Goal: Transaction & Acquisition: Subscribe to service/newsletter

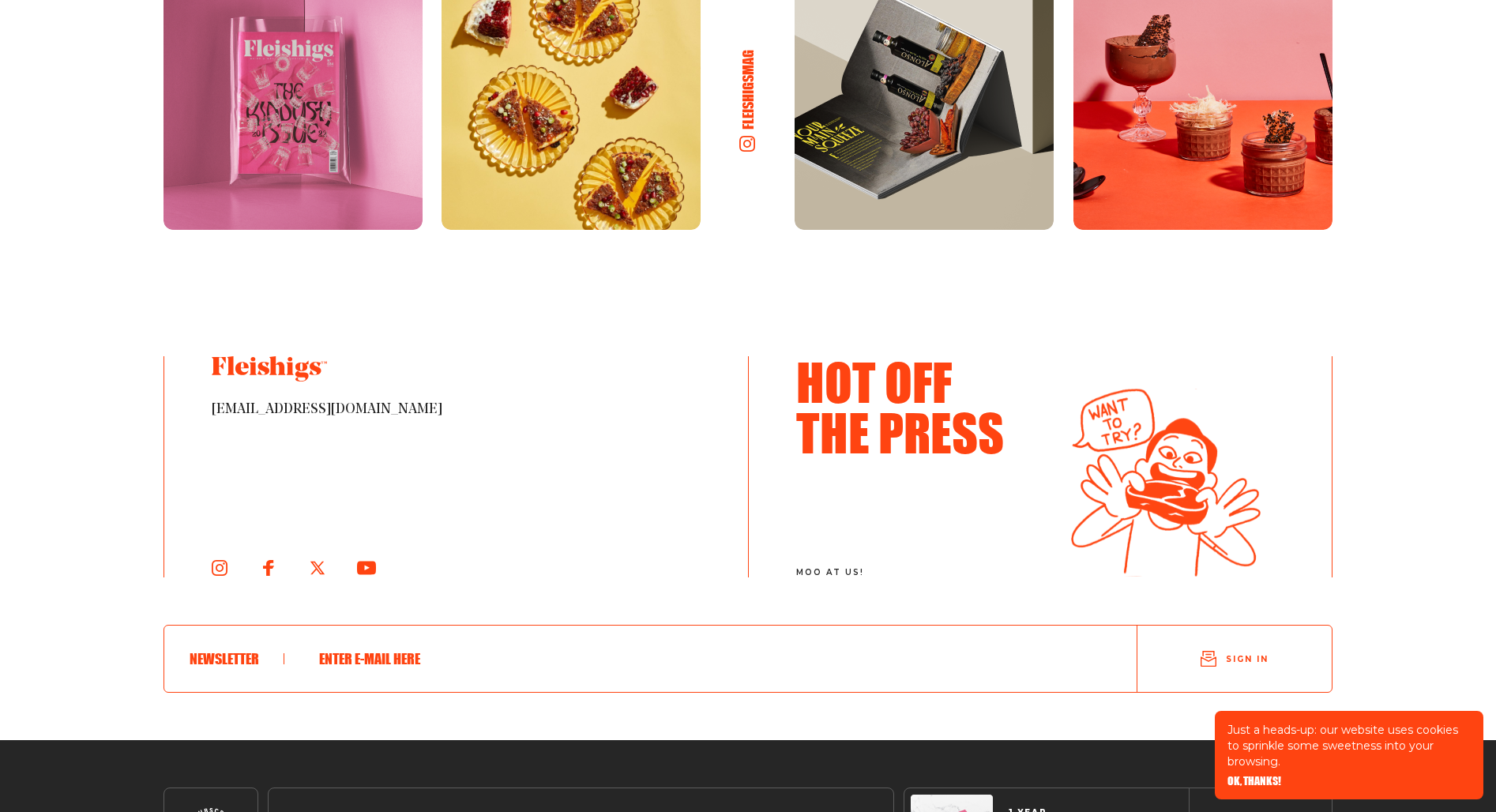
scroll to position [8658, 0]
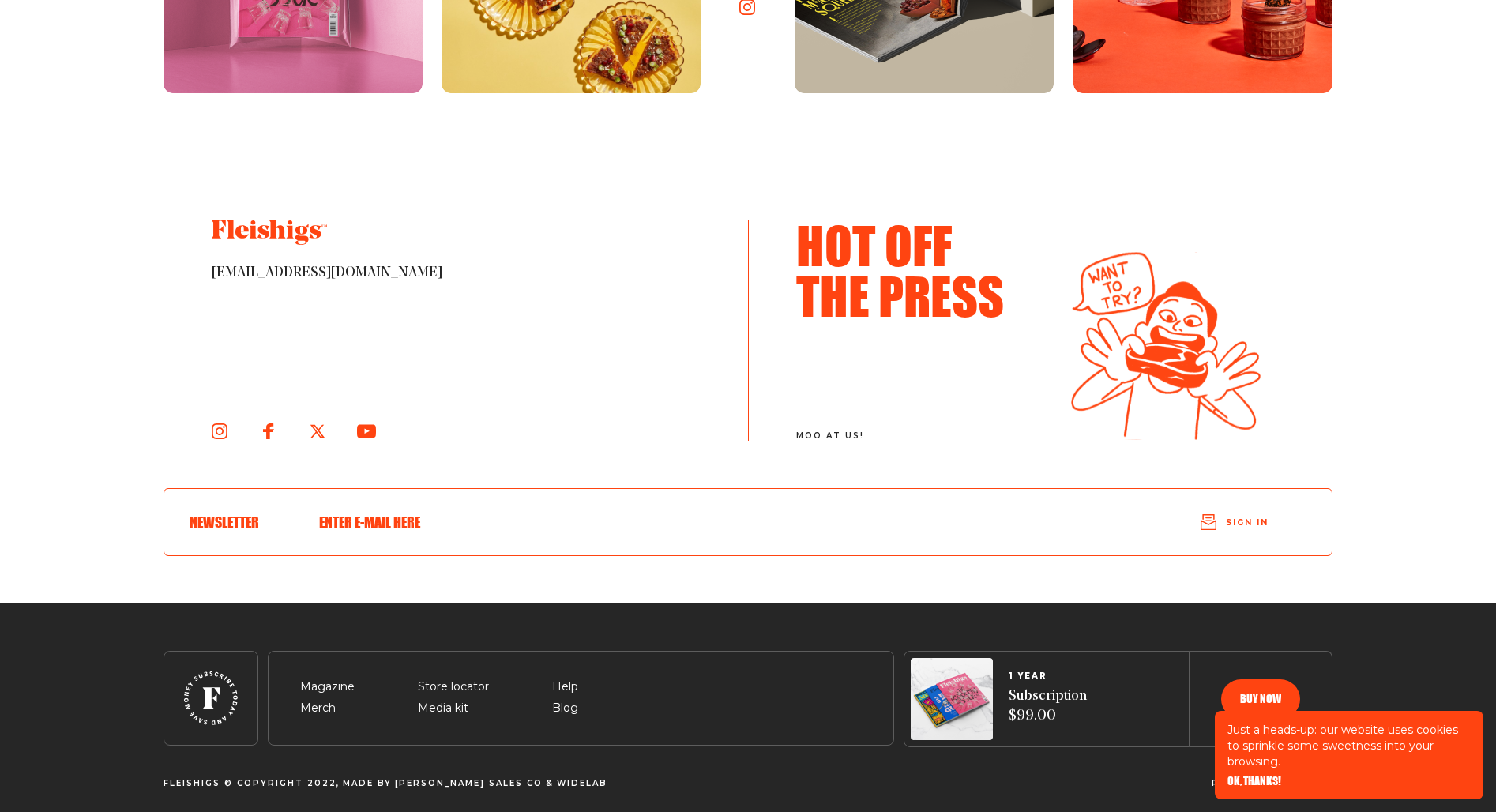
click at [1250, 776] on span "OK, THANKS!" at bounding box center [1254, 770] width 54 height 11
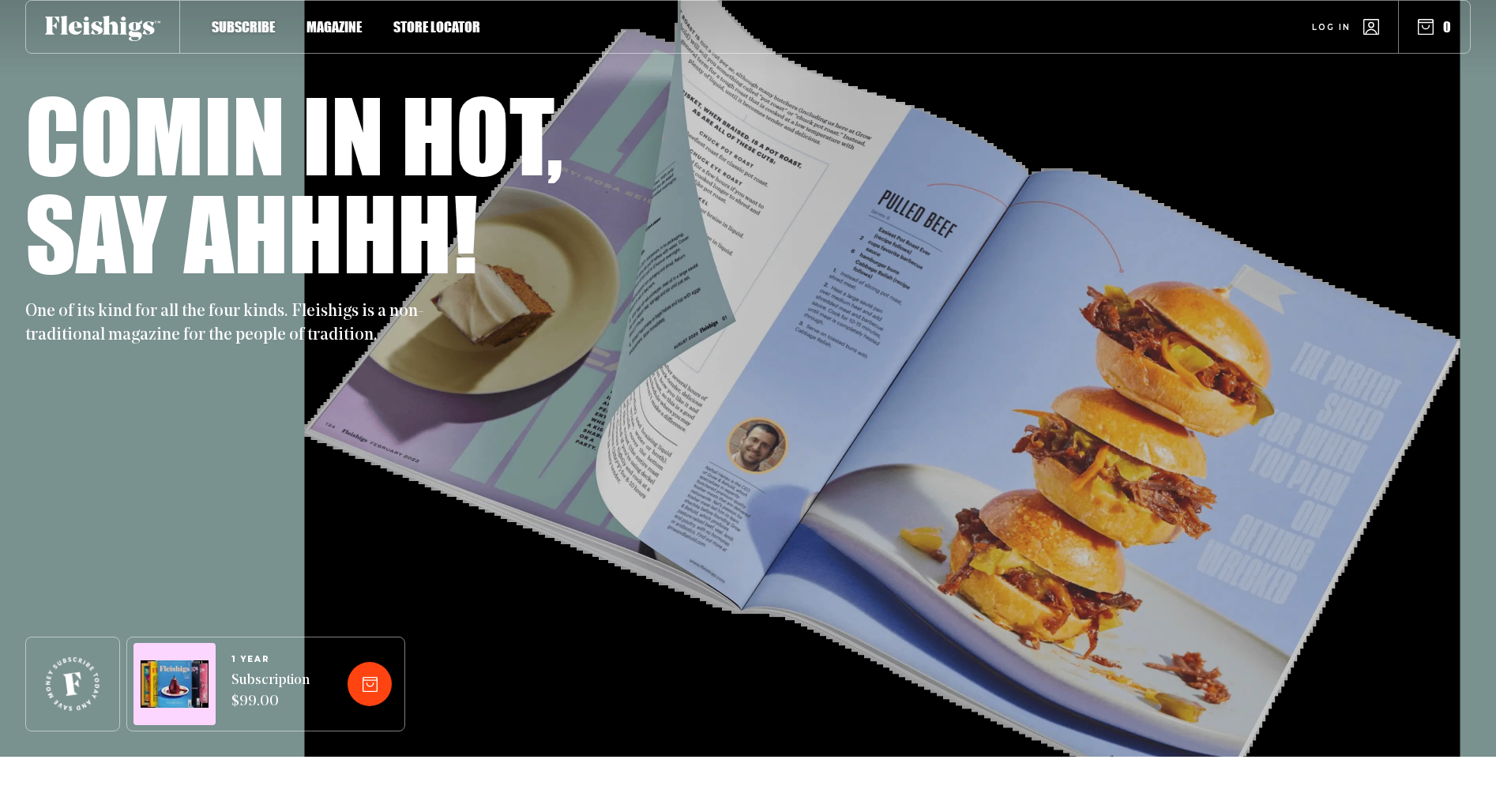
scroll to position [0, 0]
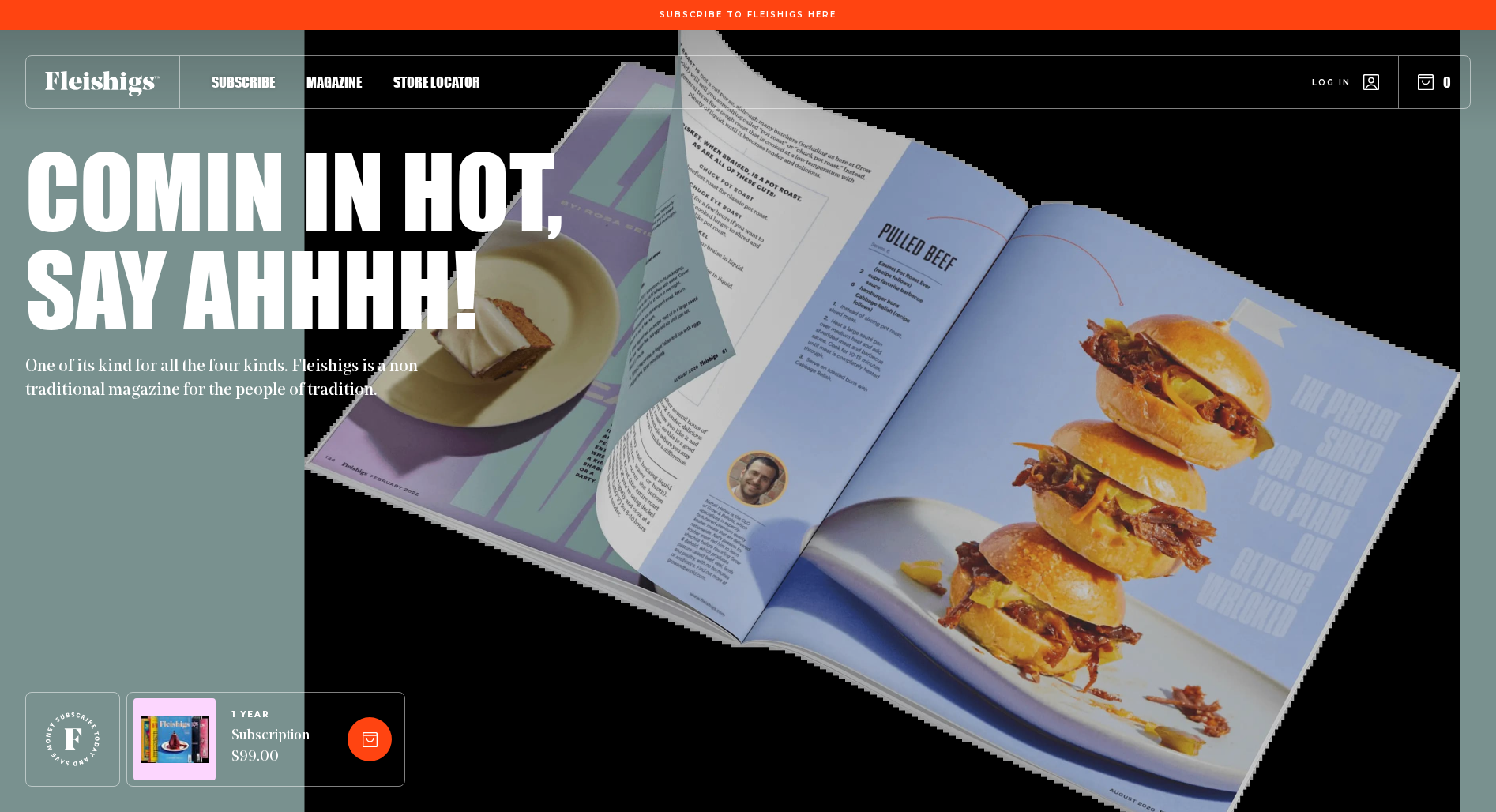
click at [340, 74] on span "Magazine" at bounding box center [334, 66] width 55 height 17
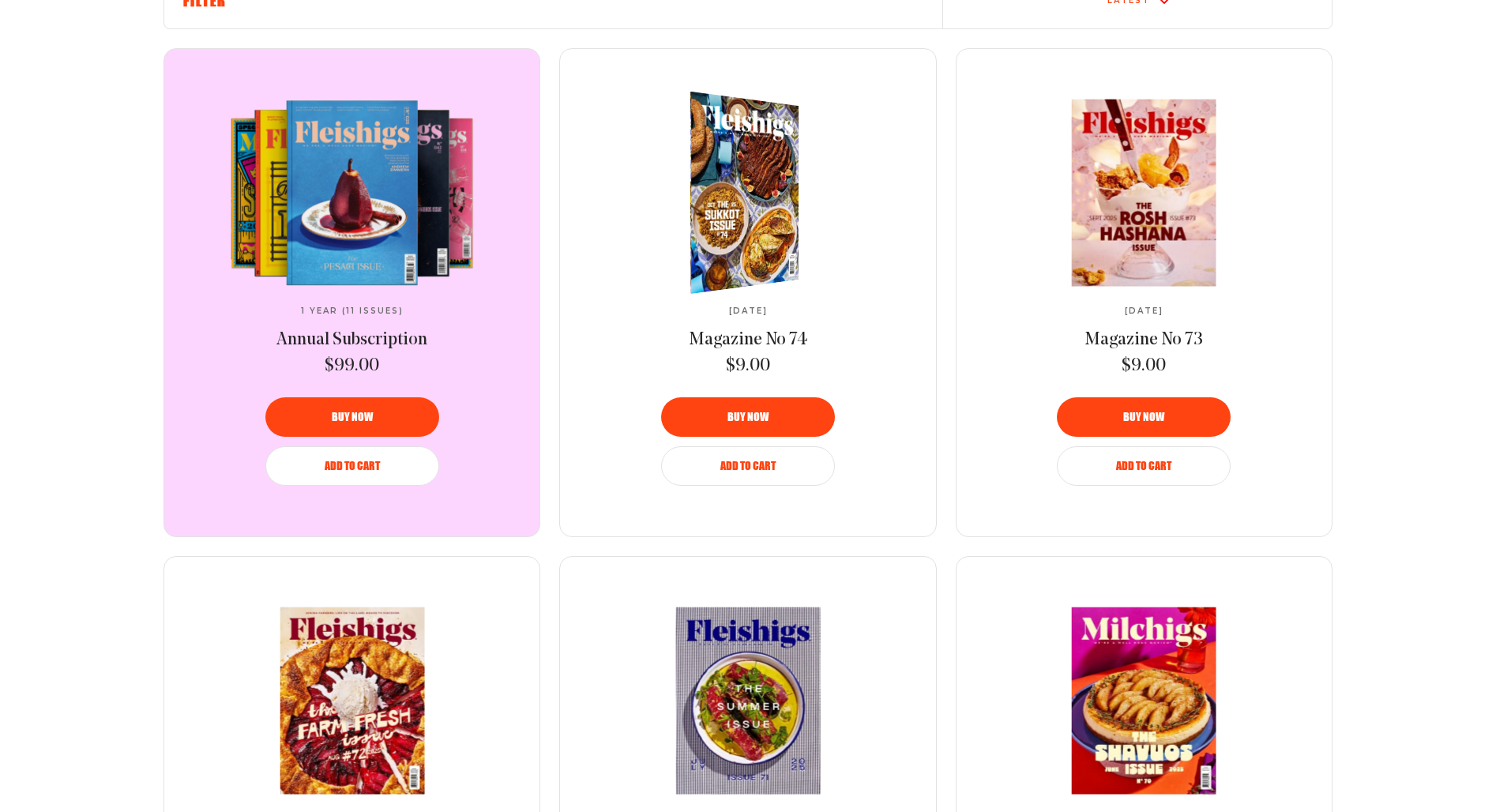
scroll to position [613, 0]
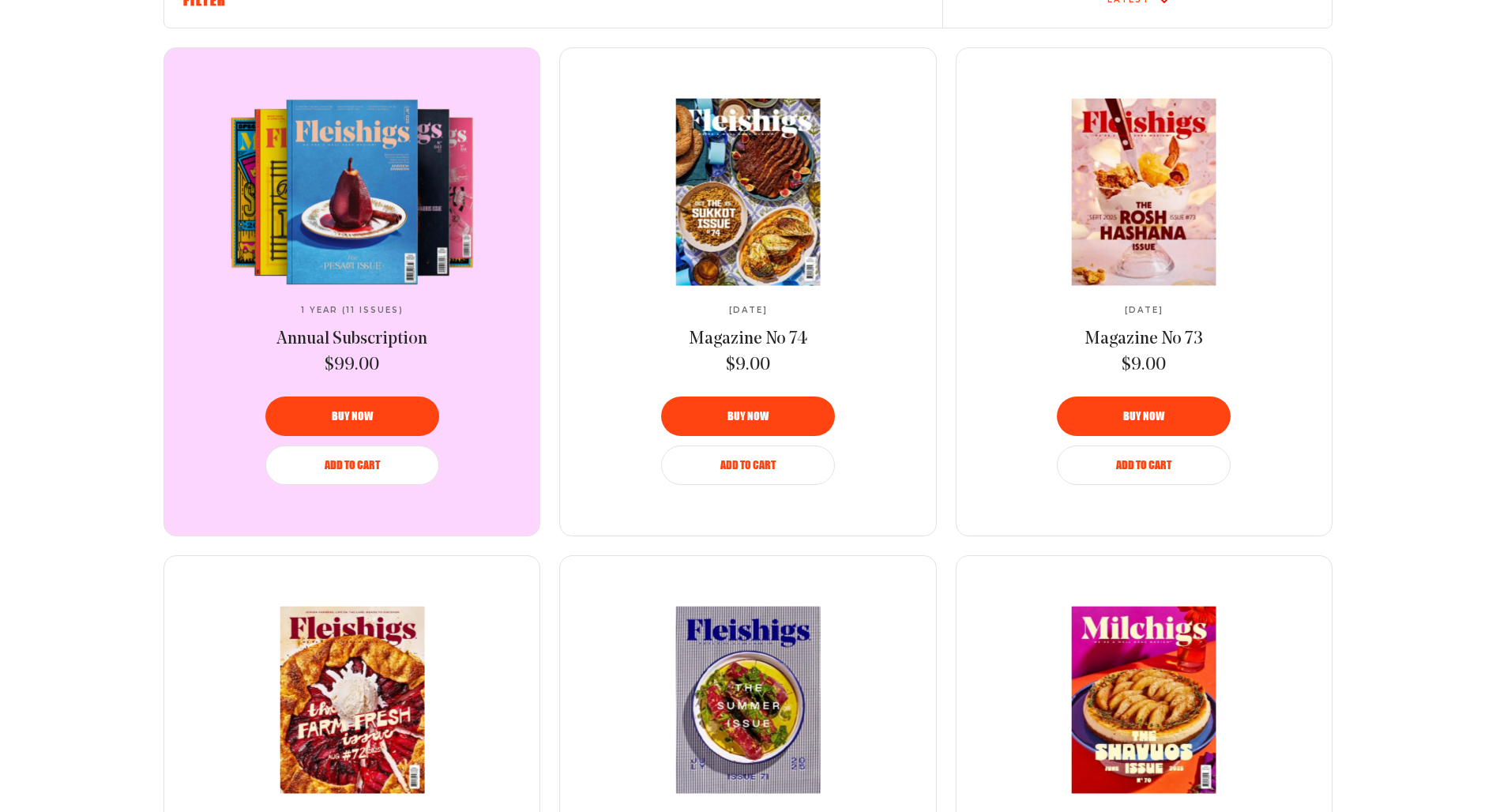
click at [353, 232] on video at bounding box center [352, 192] width 264 height 186
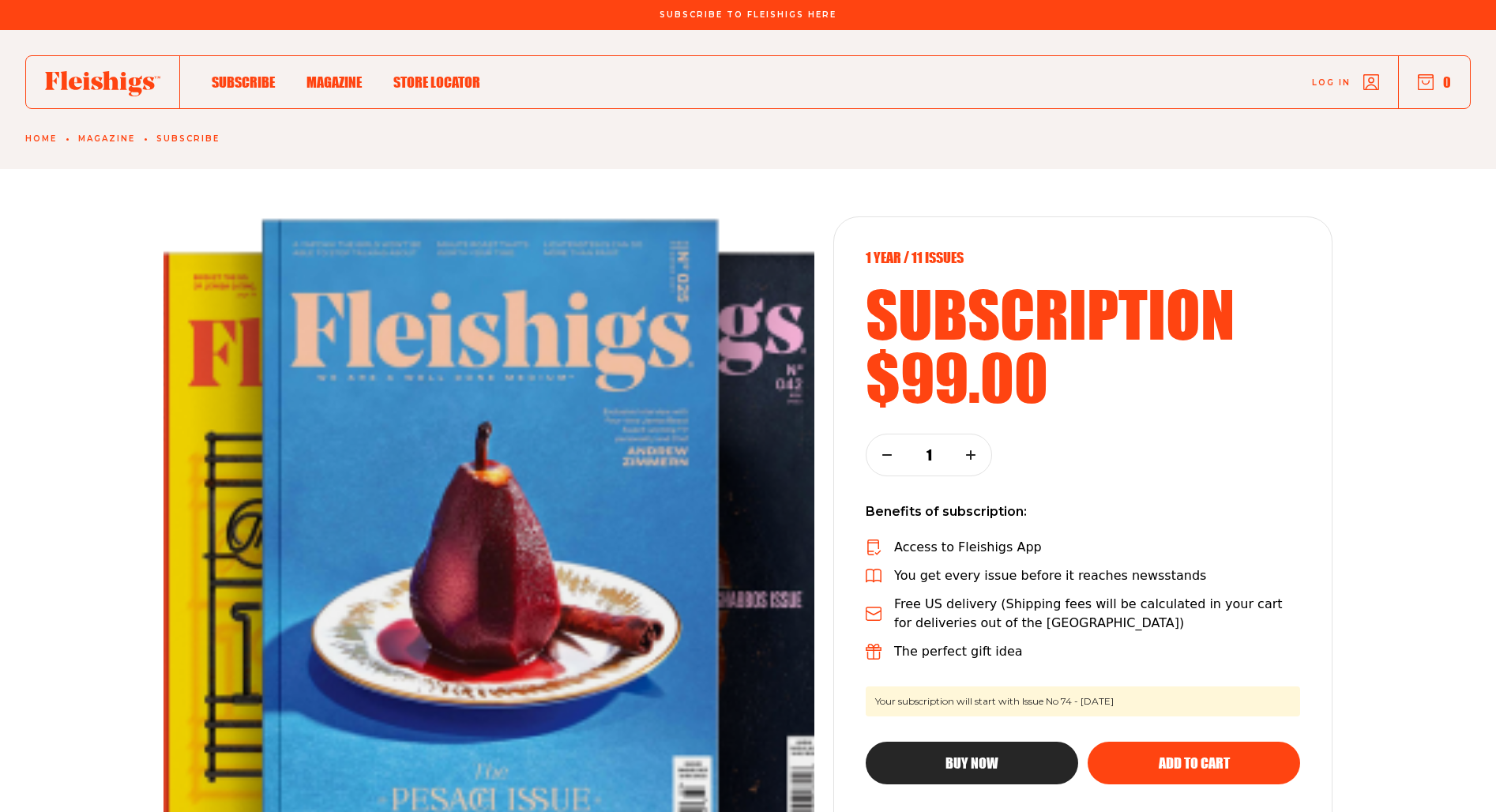
click at [1405, 221] on div "1 year / 11 Issues subscription $99.00 1 Benefits of subscription: Access to Fl…" at bounding box center [748, 517] width 1496 height 698
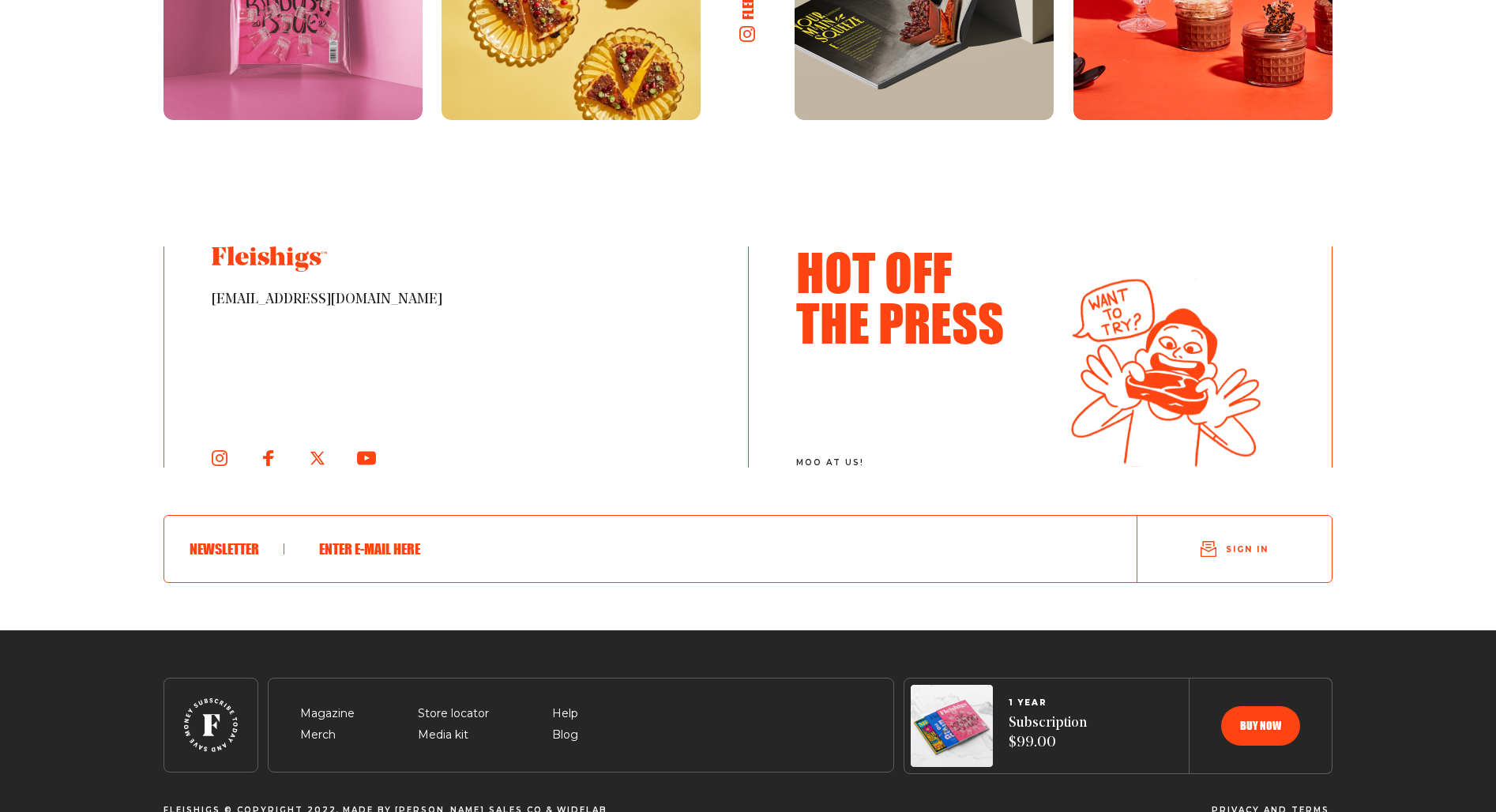
scroll to position [3149, 0]
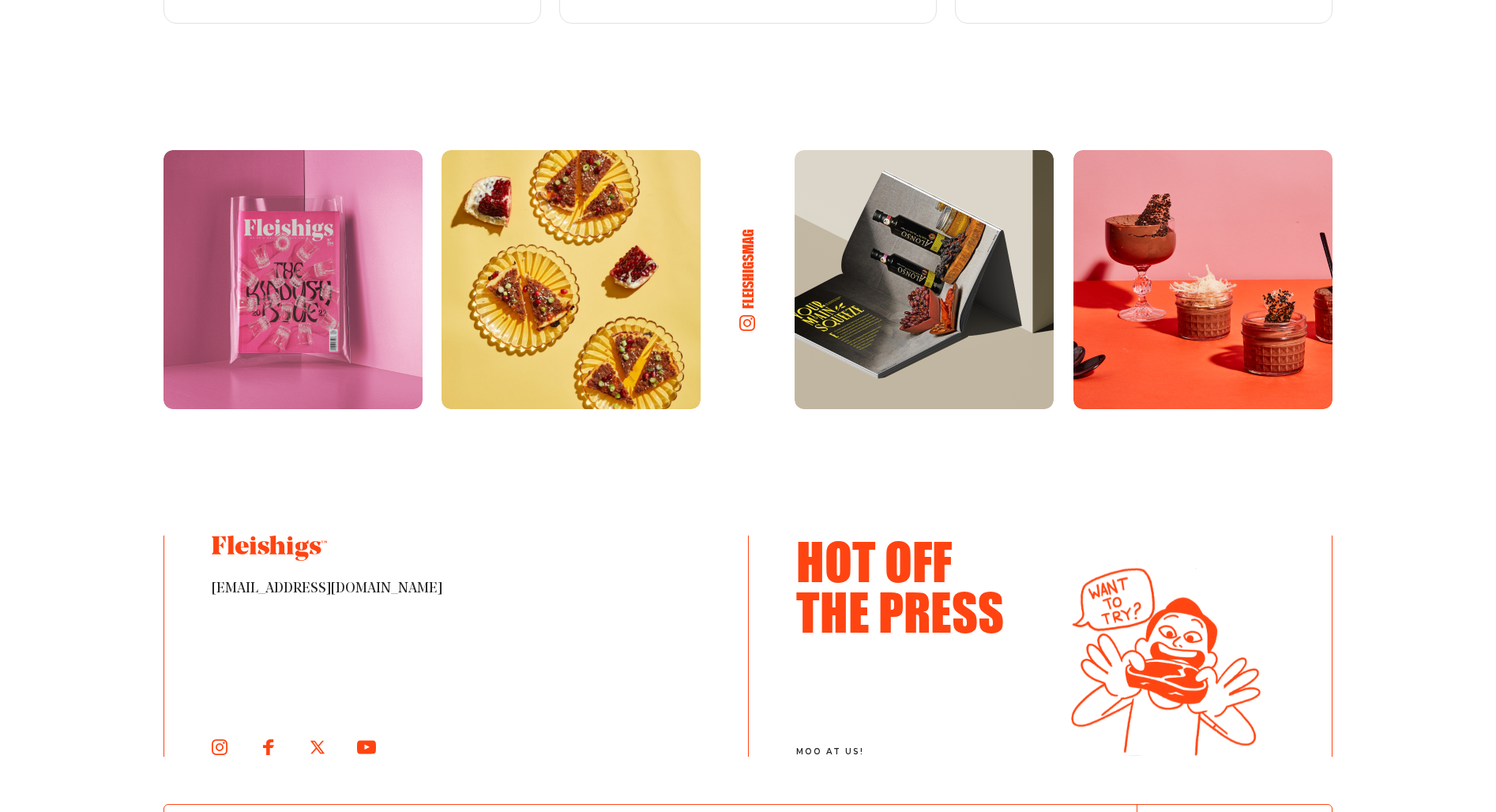
click at [297, 263] on img at bounding box center [292, 279] width 259 height 259
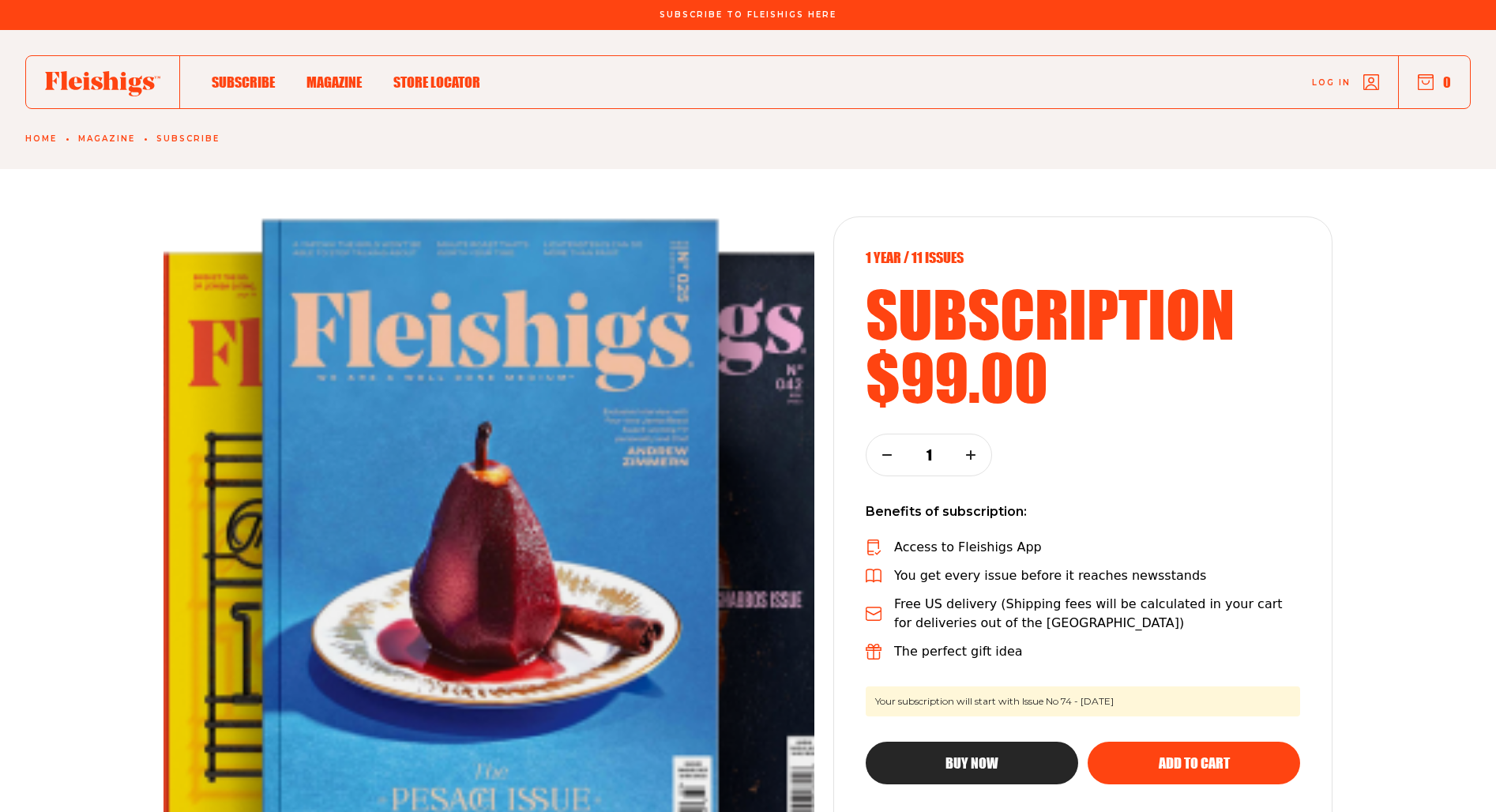
scroll to position [3149, 0]
